Goal: Task Accomplishment & Management: Manage account settings

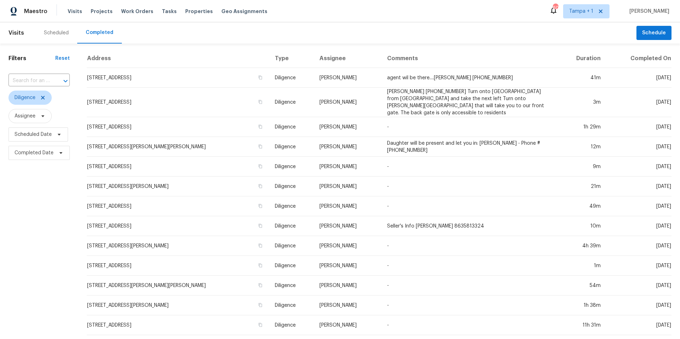
click at [58, 29] on div "Scheduled" at bounding box center [56, 32] width 25 height 7
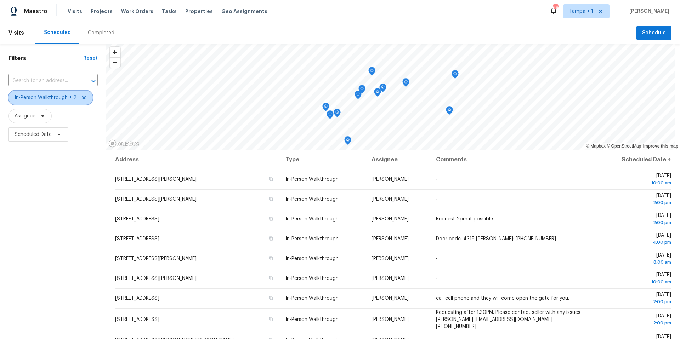
click at [56, 97] on span "In-Person Walkthrough + 2" at bounding box center [46, 97] width 62 height 7
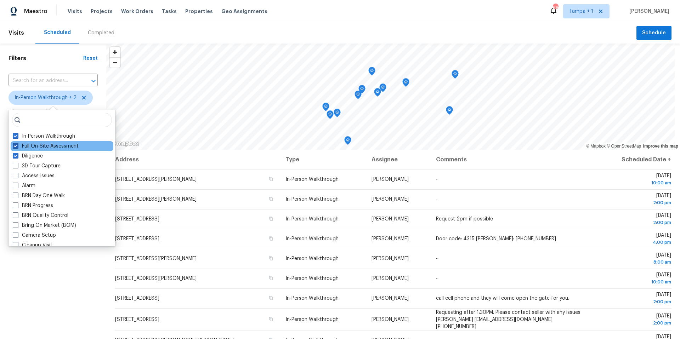
click at [32, 147] on label "Full On-Site Assessment" at bounding box center [46, 146] width 66 height 7
click at [17, 147] on input "Full On-Site Assessment" at bounding box center [15, 145] width 5 height 5
checkbox input "false"
drag, startPoint x: 51, startPoint y: 285, endPoint x: 48, endPoint y: 279, distance: 7.3
click at [51, 285] on div "Filters Reset ​ In-Person Walkthrough + 1 Assignee Scheduled Date" at bounding box center [53, 232] width 106 height 377
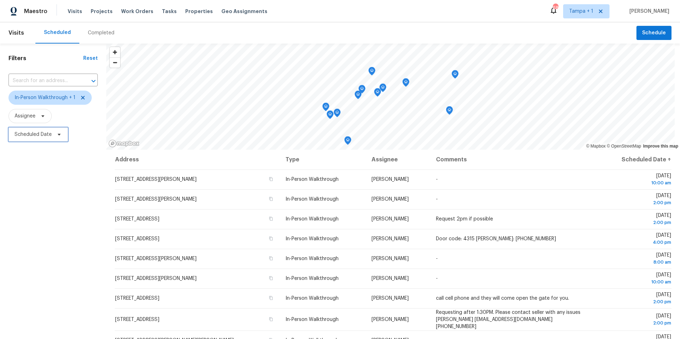
click at [38, 134] on span "Scheduled Date" at bounding box center [33, 134] width 37 height 7
click at [39, 159] on input "text" at bounding box center [48, 158] width 70 height 14
select select "7"
select select "2025"
select select "8"
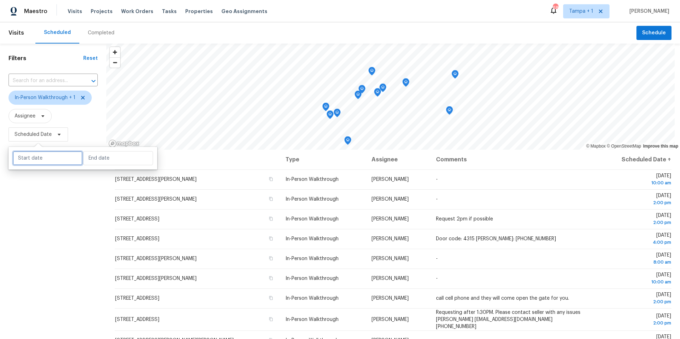
select select "2025"
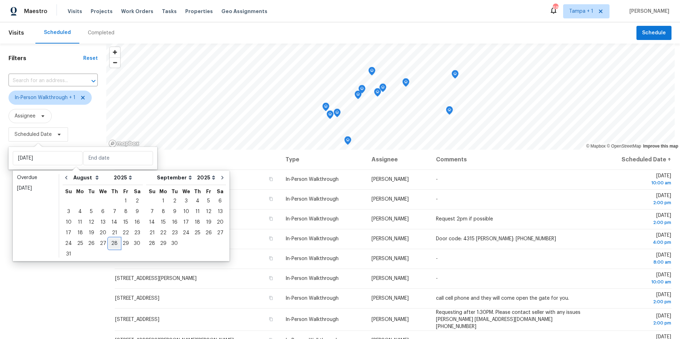
click at [110, 242] on div "28" at bounding box center [114, 244] width 11 height 10
type input "Thu, Aug 28"
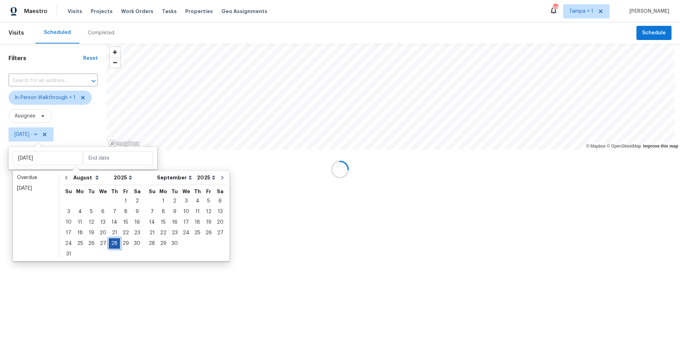
click at [110, 242] on div "28" at bounding box center [114, 244] width 11 height 10
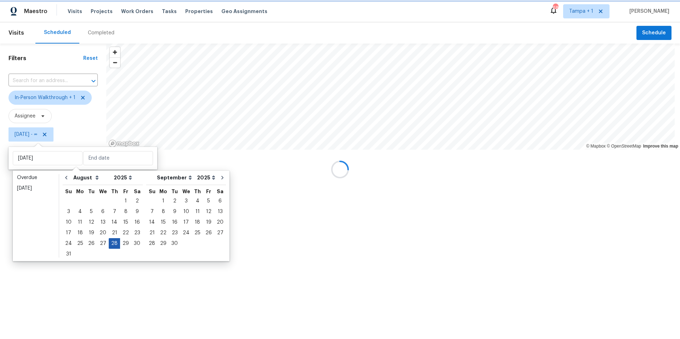
type input "Thu, Aug 28"
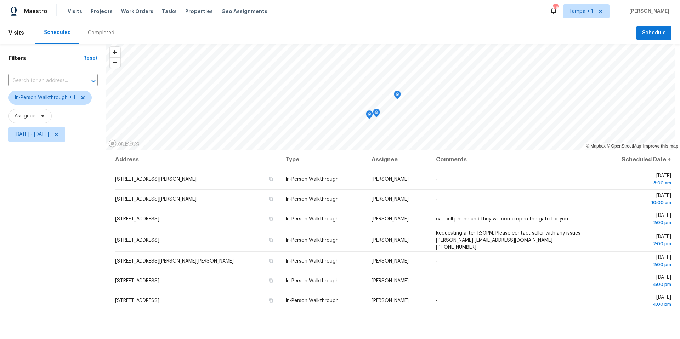
click at [56, 209] on div "Filters Reset ​ In-Person Walkthrough + 1 Assignee Thu, Aug 28 - Thu, Aug 28" at bounding box center [53, 232] width 106 height 377
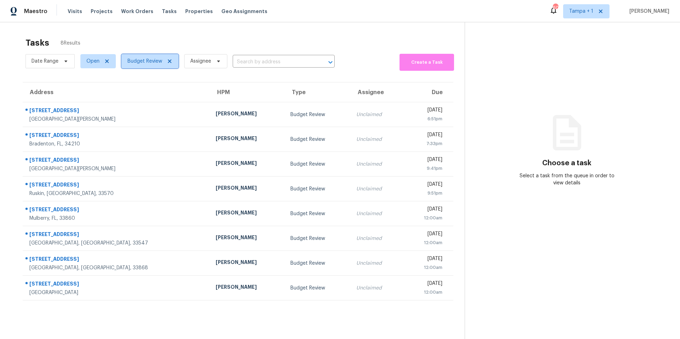
click at [149, 60] on span "Budget Review" at bounding box center [144, 61] width 35 height 7
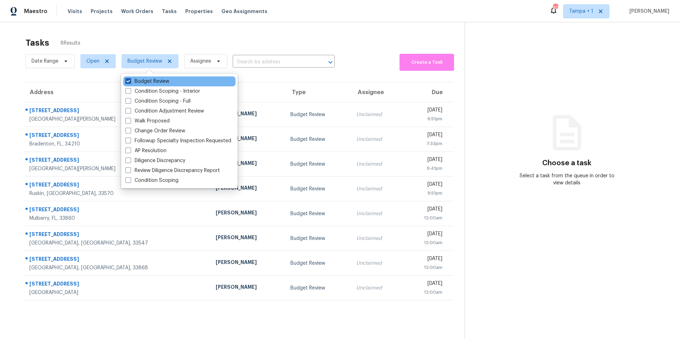
click at [126, 80] on span at bounding box center [128, 81] width 6 height 6
click at [126, 80] on input "Budget Review" at bounding box center [127, 80] width 5 height 5
checkbox input "false"
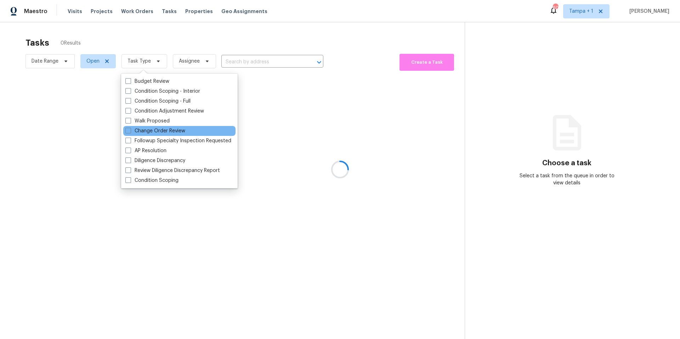
click at [134, 125] on div "Budget Review Condition Scoping - Interior Condition Scoping - Full Condition A…" at bounding box center [179, 131] width 116 height 115
click at [130, 129] on span at bounding box center [128, 131] width 6 height 6
click at [130, 129] on input "Change Order Review" at bounding box center [127, 129] width 5 height 5
checkbox input "true"
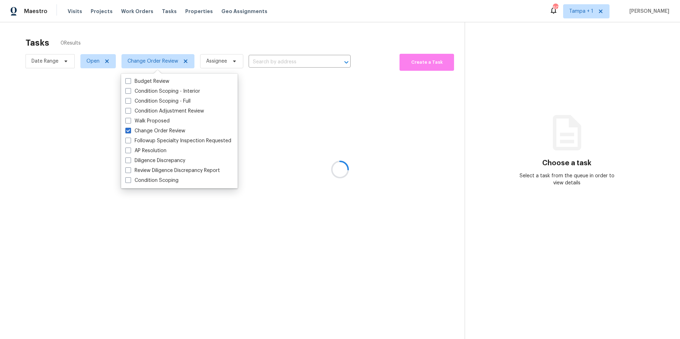
click at [242, 42] on div at bounding box center [340, 169] width 680 height 339
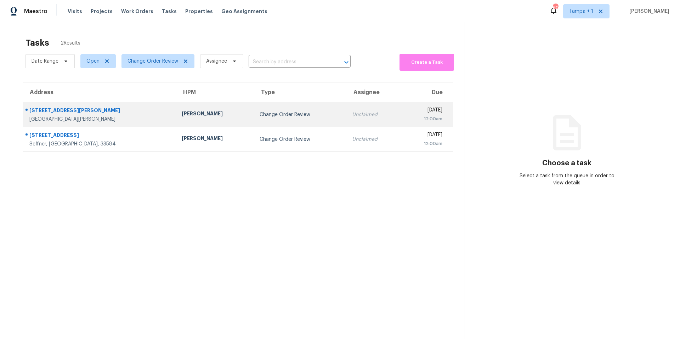
click at [182, 110] on div "[PERSON_NAME]" at bounding box center [215, 114] width 67 height 9
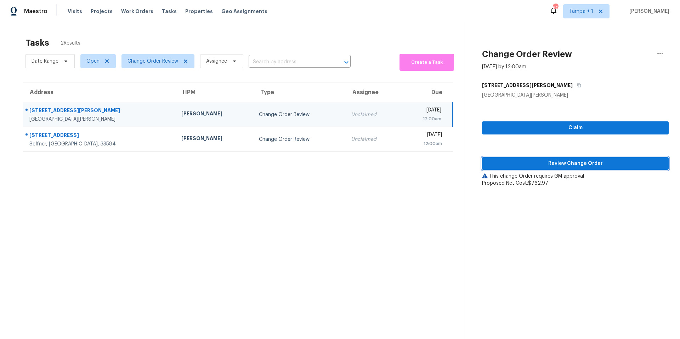
click at [532, 162] on span "Review Change Order" at bounding box center [574, 163] width 175 height 9
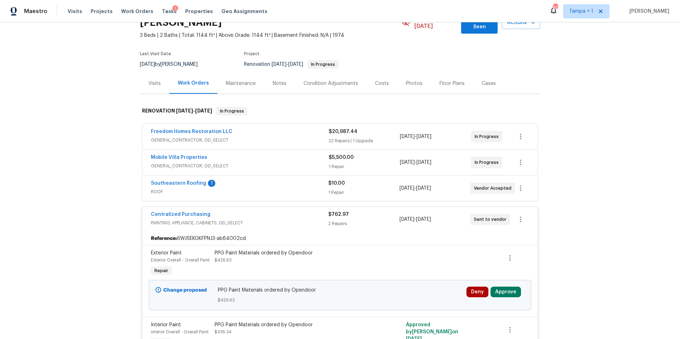
scroll to position [68, 0]
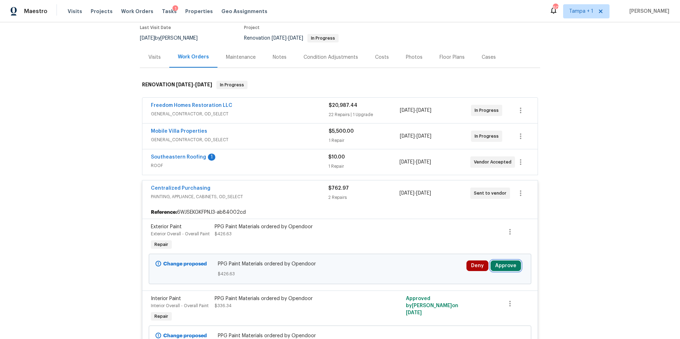
click at [507, 261] on button "Approve" at bounding box center [505, 266] width 30 height 11
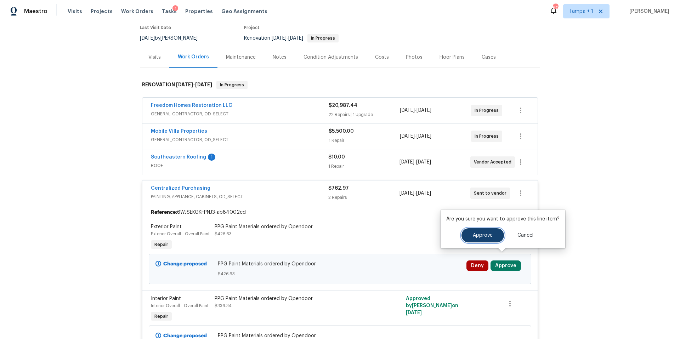
click at [487, 237] on span "Approve" at bounding box center [483, 235] width 20 height 5
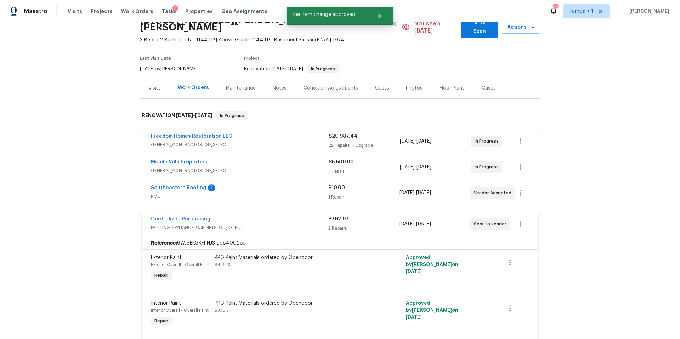
scroll to position [0, 0]
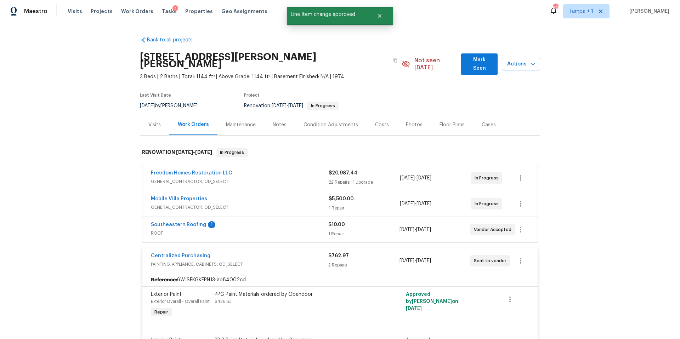
click at [375, 121] on div "Costs" at bounding box center [382, 124] width 14 height 7
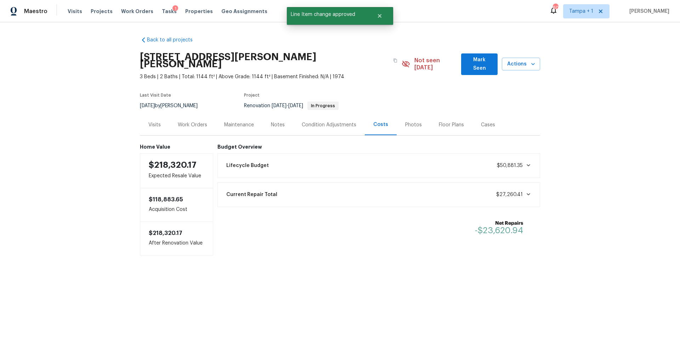
click at [172, 11] on div "1" at bounding box center [175, 8] width 6 height 7
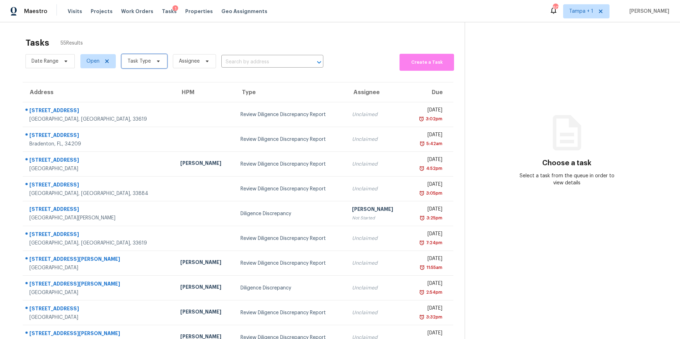
click at [140, 61] on span "Task Type" at bounding box center [138, 61] width 23 height 7
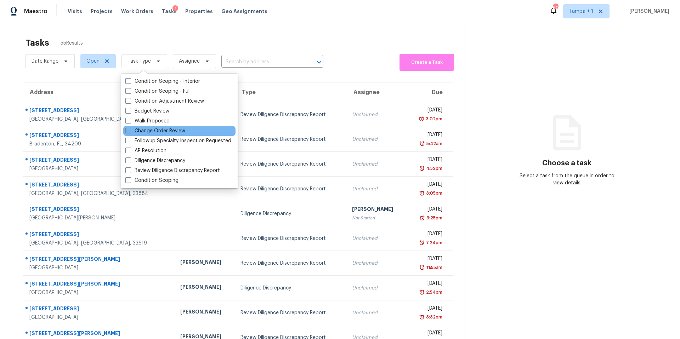
click at [143, 132] on label "Change Order Review" at bounding box center [155, 130] width 60 height 7
click at [130, 132] on input "Change Order Review" at bounding box center [127, 129] width 5 height 5
checkbox input "true"
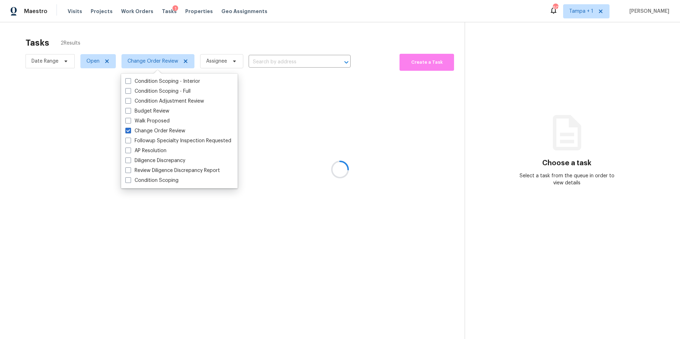
click at [203, 40] on div at bounding box center [340, 169] width 680 height 339
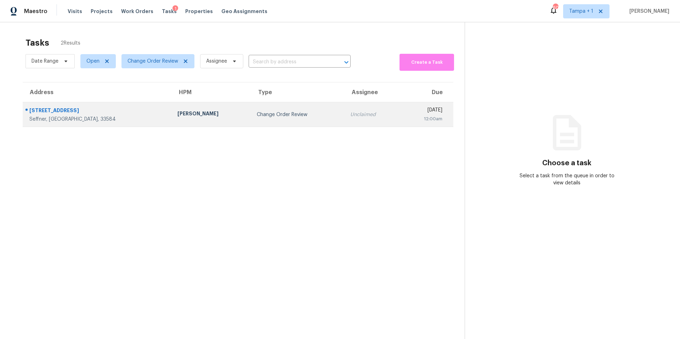
click at [172, 109] on td "[PERSON_NAME]" at bounding box center [211, 114] width 79 height 25
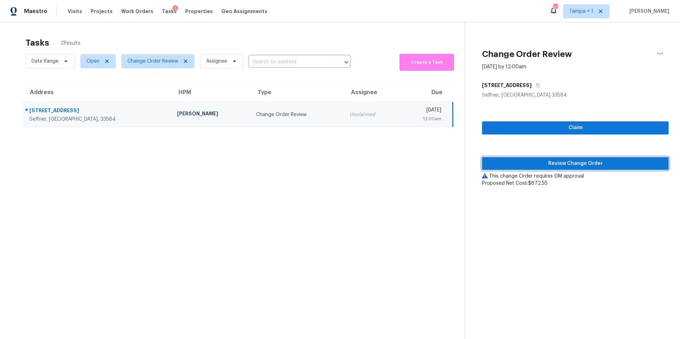
click at [519, 168] on button "Review Change Order" at bounding box center [575, 163] width 187 height 13
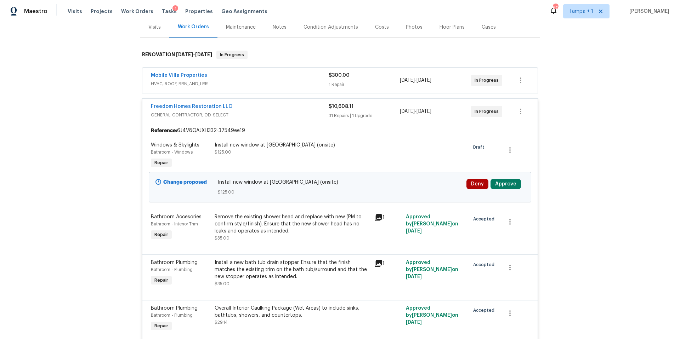
scroll to position [164, 0]
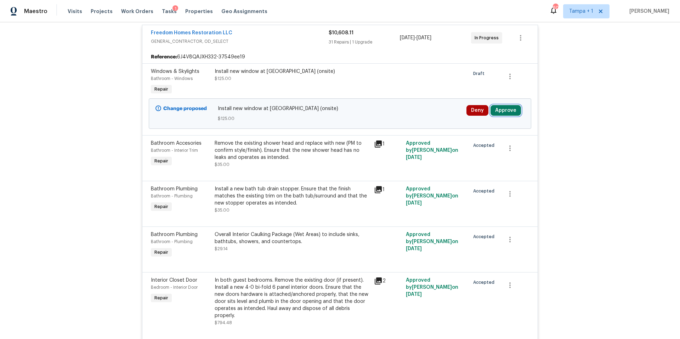
click at [503, 107] on button "Approve" at bounding box center [505, 110] width 30 height 11
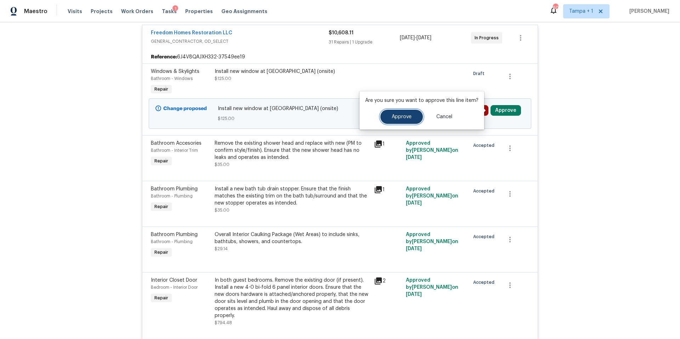
click at [399, 118] on span "Approve" at bounding box center [402, 116] width 20 height 5
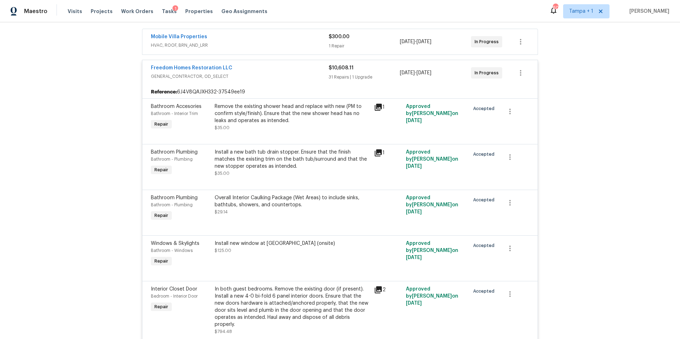
scroll to position [0, 0]
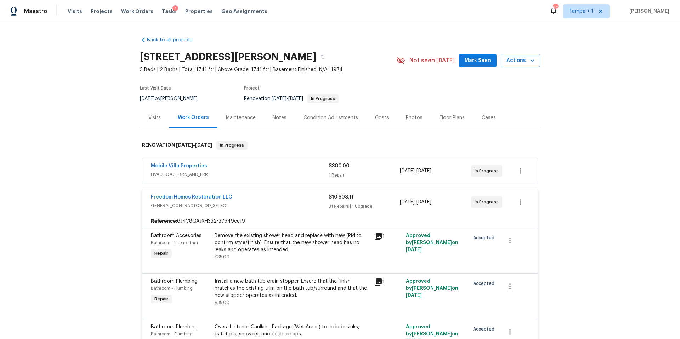
drag, startPoint x: 369, startPoint y: 113, endPoint x: 370, endPoint y: 119, distance: 6.4
click at [370, 112] on div "Costs" at bounding box center [381, 117] width 31 height 21
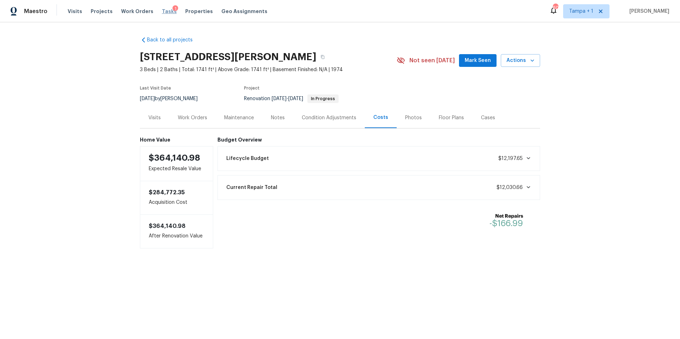
click at [162, 13] on span "Tasks" at bounding box center [169, 11] width 15 height 5
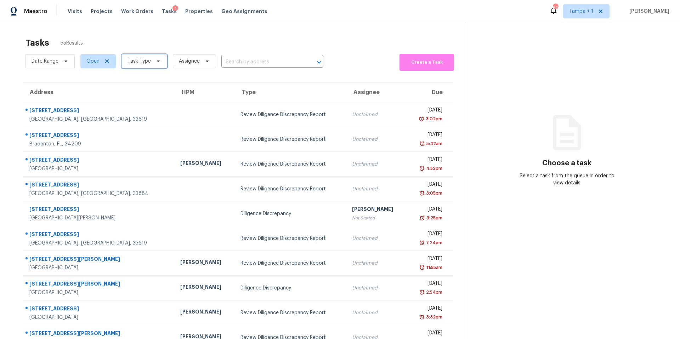
click at [142, 58] on span "Task Type" at bounding box center [138, 61] width 23 height 7
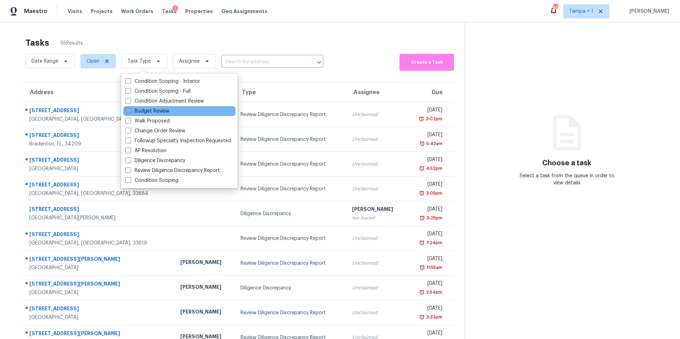
click at [158, 114] on label "Budget Review" at bounding box center [147, 111] width 44 height 7
click at [130, 112] on input "Budget Review" at bounding box center [127, 110] width 5 height 5
checkbox input "true"
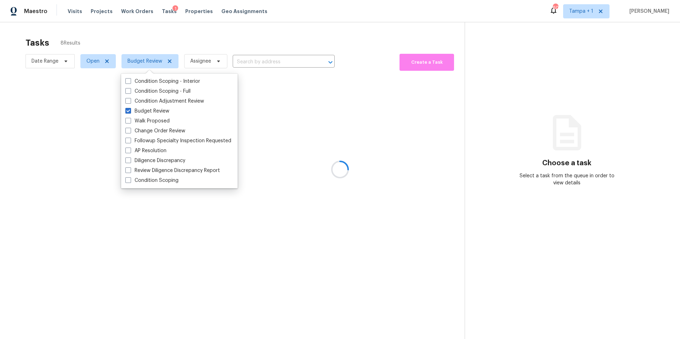
click at [242, 44] on div at bounding box center [340, 169] width 680 height 339
